Goal: Task Accomplishment & Management: Use online tool/utility

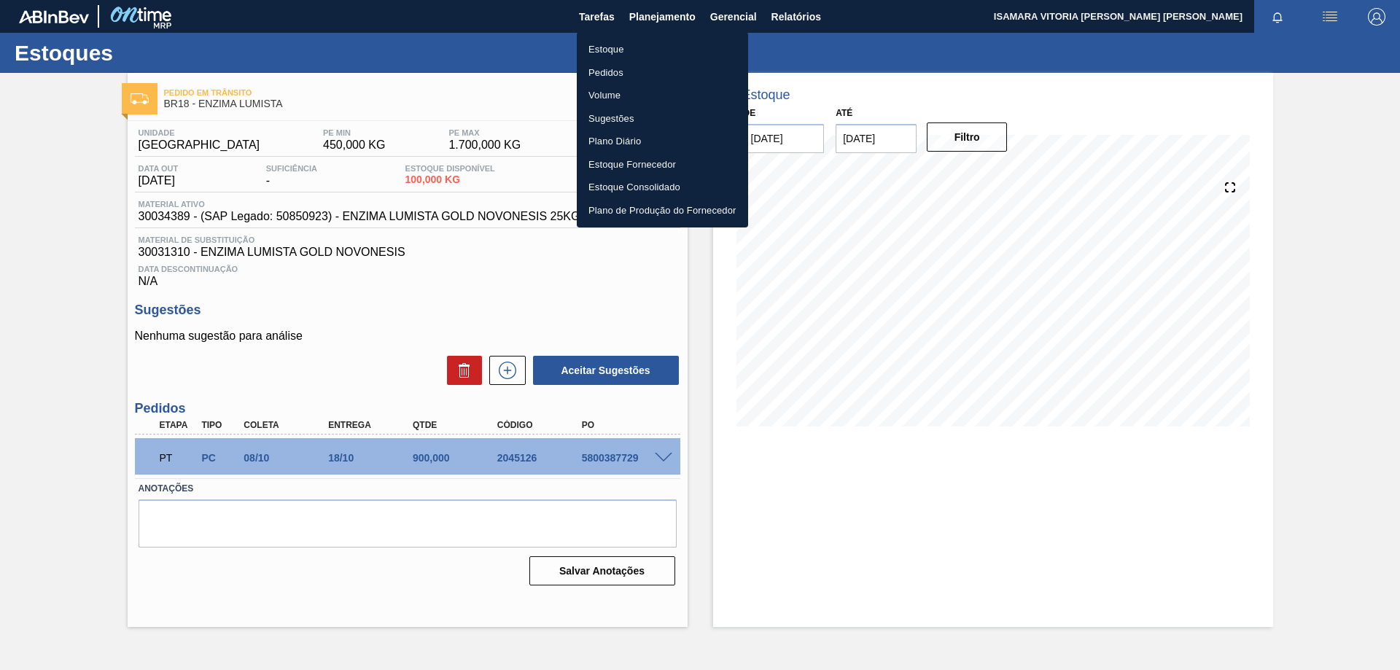
click at [612, 72] on li "Pedidos" at bounding box center [662, 72] width 171 height 23
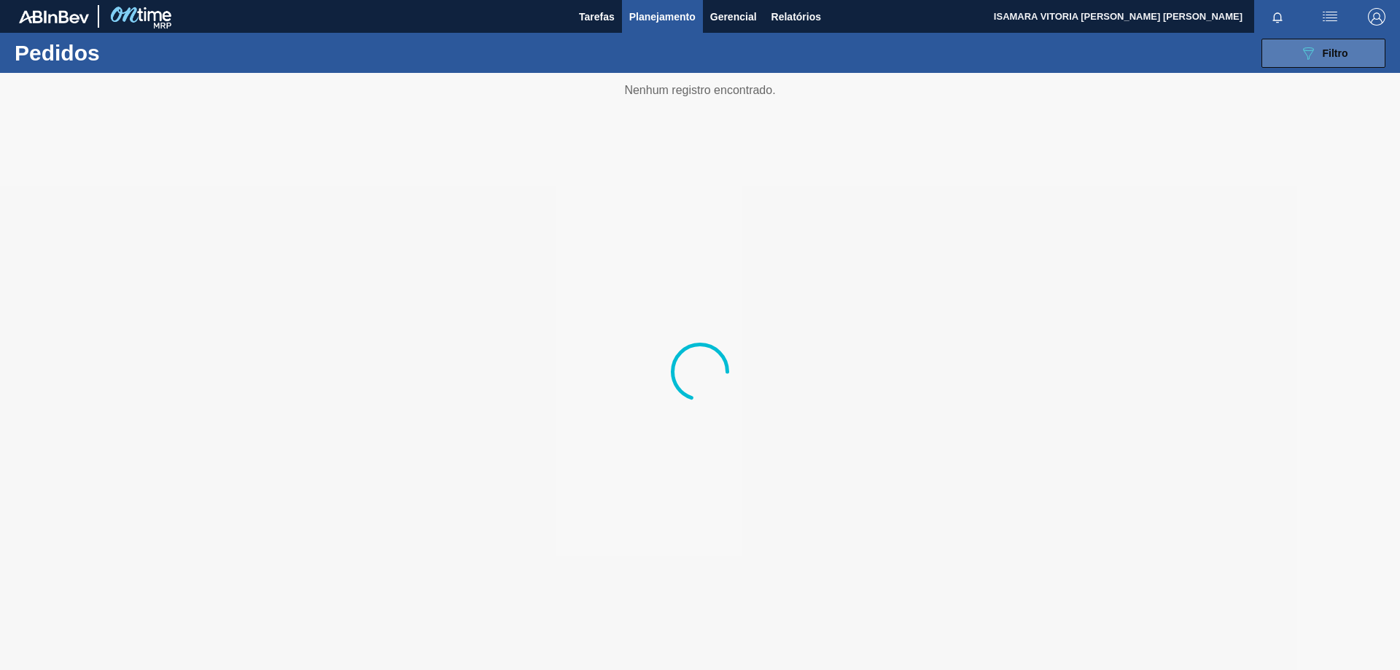
click at [1299, 62] on button "089F7B8B-B2A5-4AFE-B5C0-19BA573D28AC Filtro" at bounding box center [1324, 53] width 124 height 29
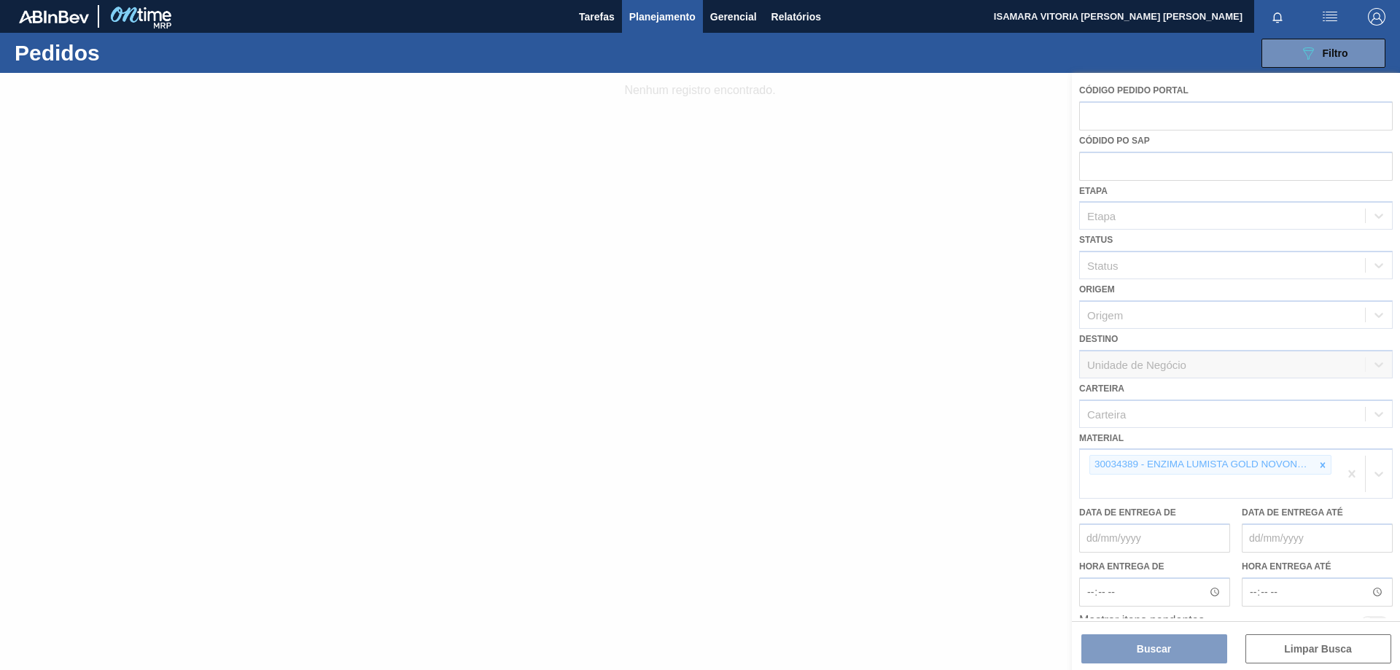
click at [1325, 466] on div at bounding box center [700, 371] width 1400 height 597
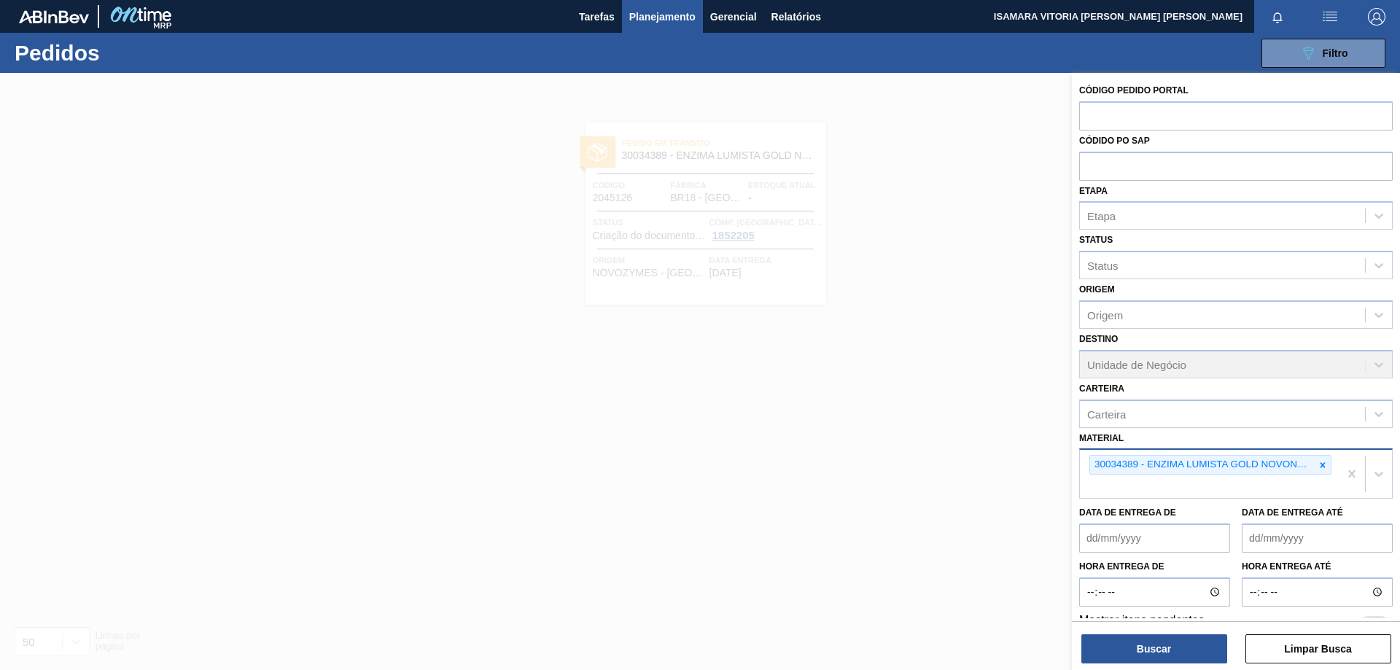
click at [1324, 467] on icon at bounding box center [1323, 465] width 10 height 10
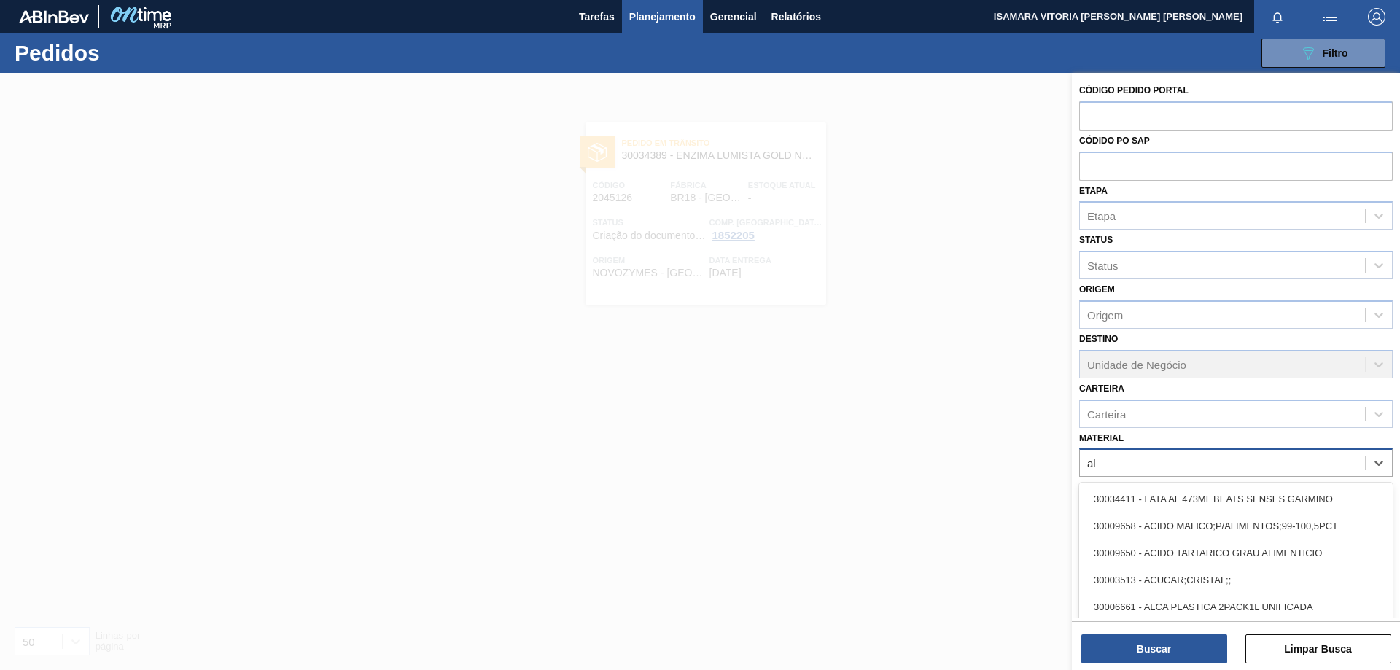
type input "alp"
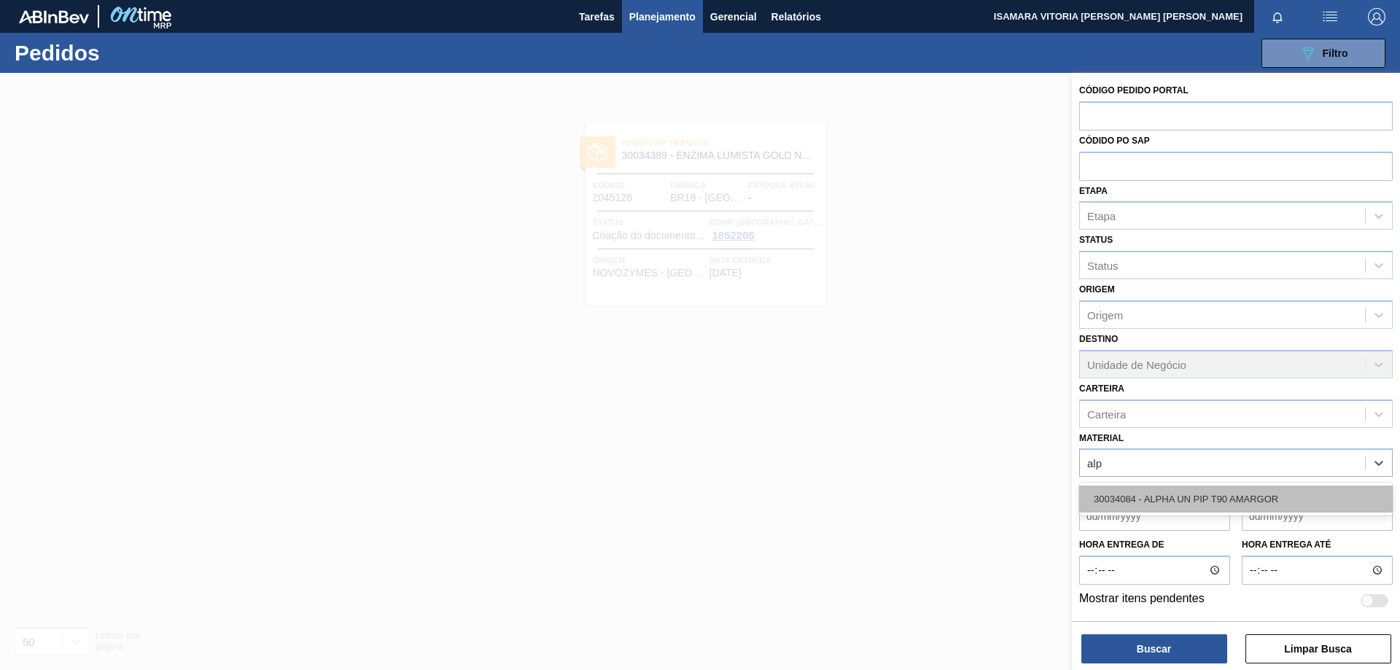
click at [1289, 500] on div "30034084 - ALPHA UN PIP T90 AMARGOR" at bounding box center [1236, 499] width 314 height 27
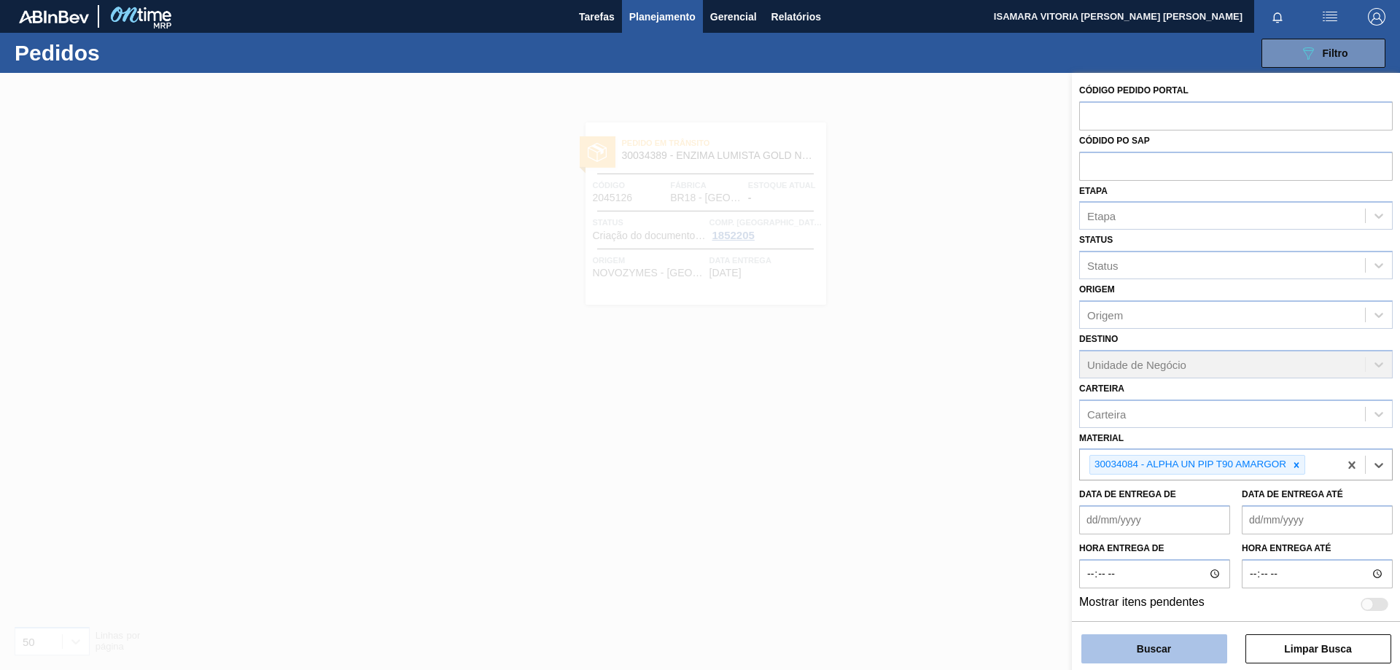
click at [1192, 641] on button "Buscar" at bounding box center [1155, 649] width 146 height 29
